Goal: Task Accomplishment & Management: Use online tool/utility

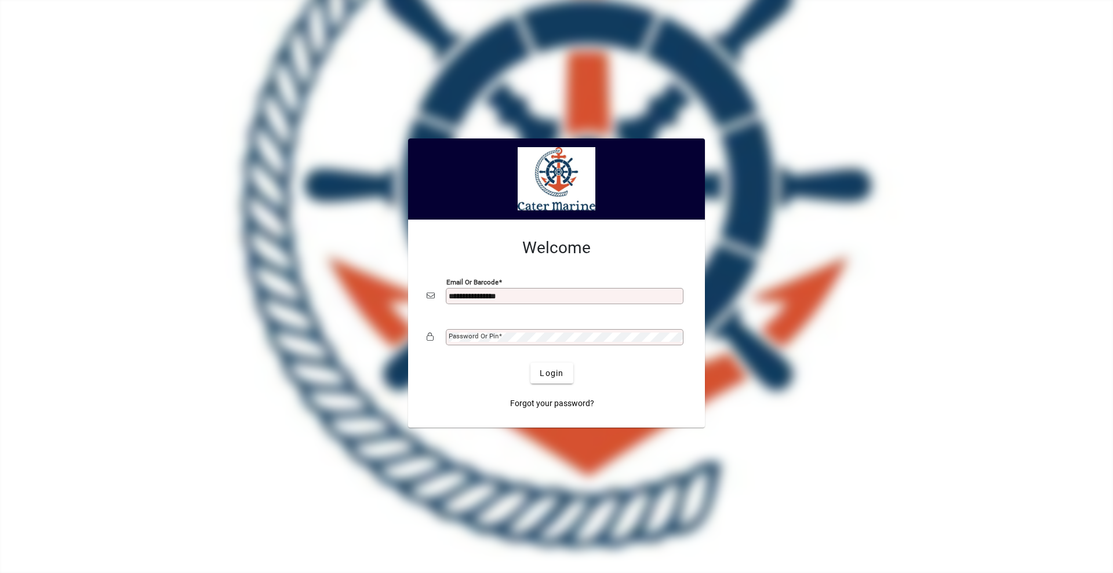
type input "**********"
click at [530, 363] on button "Login" at bounding box center [551, 373] width 42 height 21
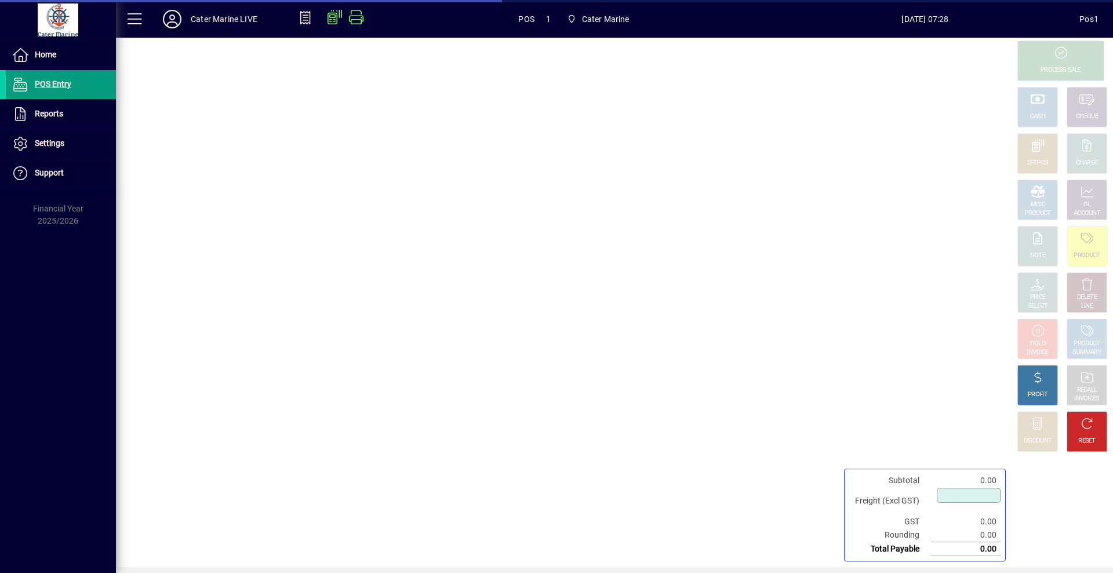
type input "****"
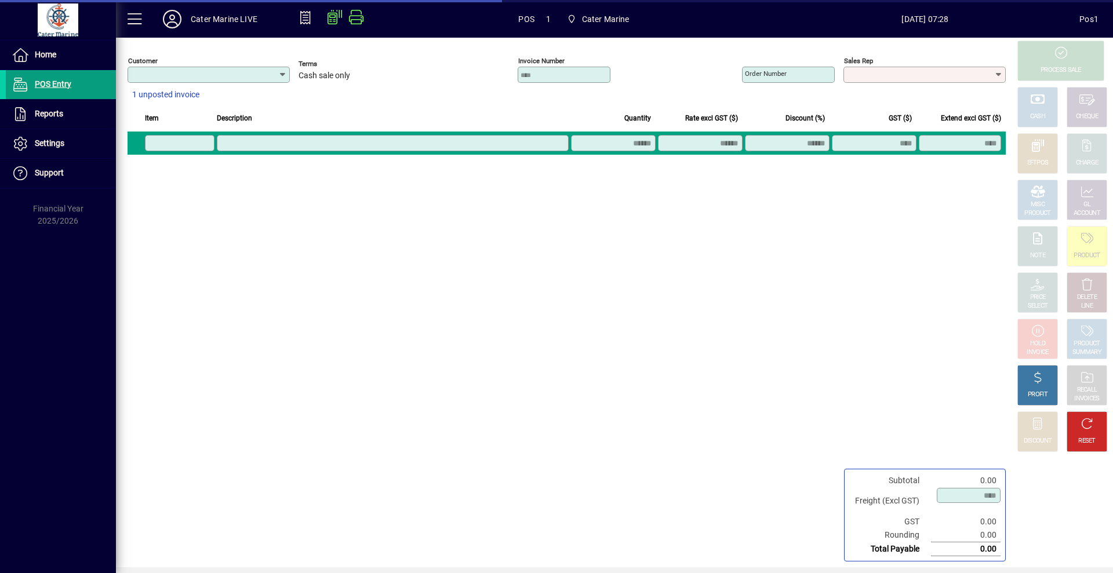
type input "**********"
